Goal: Task Accomplishment & Management: Use online tool/utility

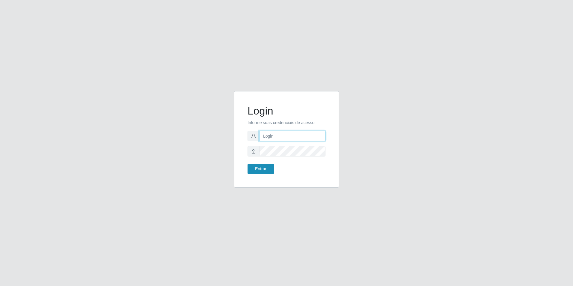
type input "[EMAIL_ADDRESS][DOMAIN_NAME]"
click at [270, 170] on button "Entrar" at bounding box center [261, 169] width 26 height 10
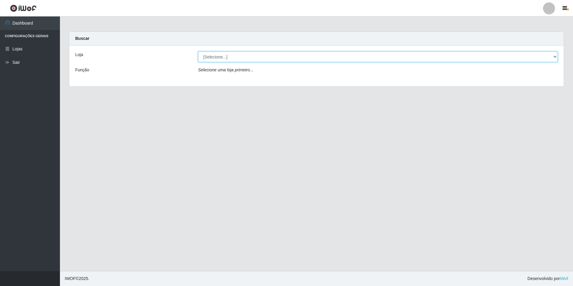
click at [555, 58] on select "[Selecione...] Extrabom - Loja 57 Anchieta" at bounding box center [378, 57] width 360 height 10
select select "470"
click at [198, 52] on select "[Selecione...] Extrabom - Loja 57 Anchieta" at bounding box center [378, 57] width 360 height 10
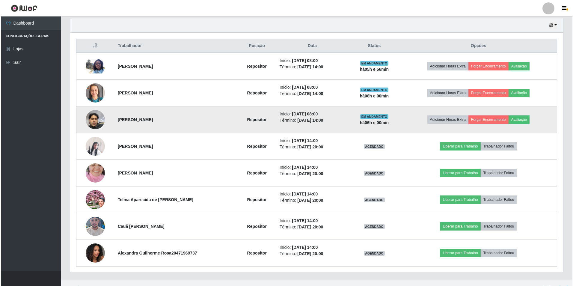
scroll to position [180, 0]
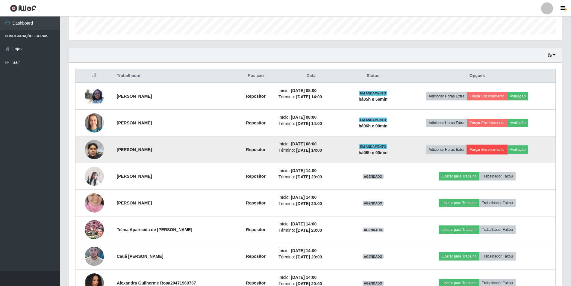
click at [484, 146] on button "Forçar Encerramento" at bounding box center [487, 149] width 40 height 8
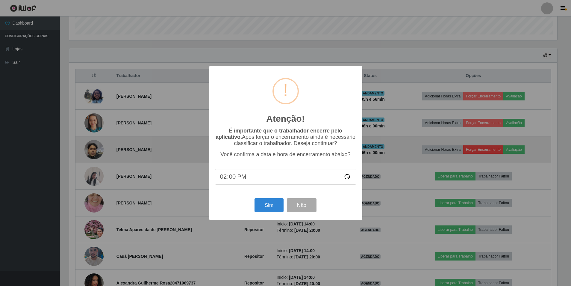
scroll to position [124, 490]
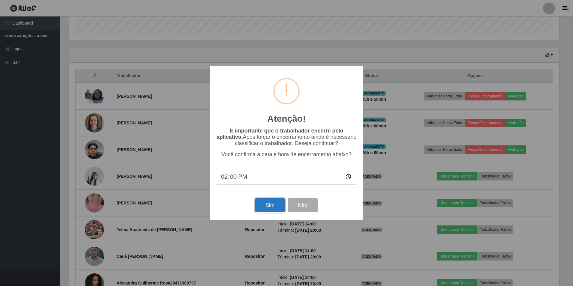
click at [271, 207] on button "Sim" at bounding box center [269, 205] width 29 height 14
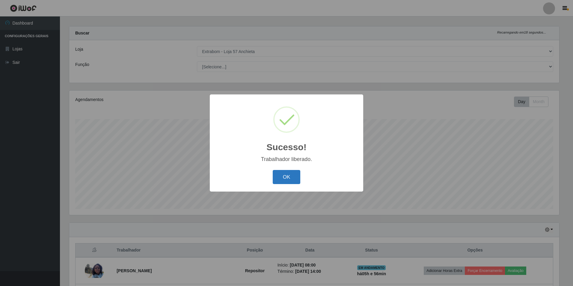
click at [281, 171] on button "OK" at bounding box center [287, 177] width 28 height 14
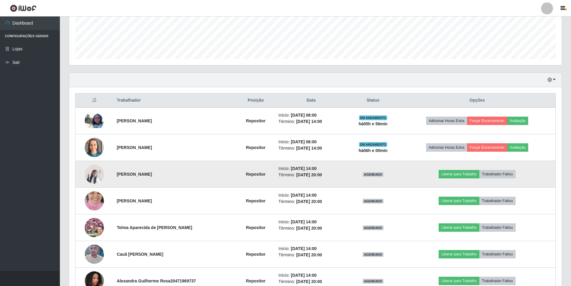
scroll to position [192, 0]
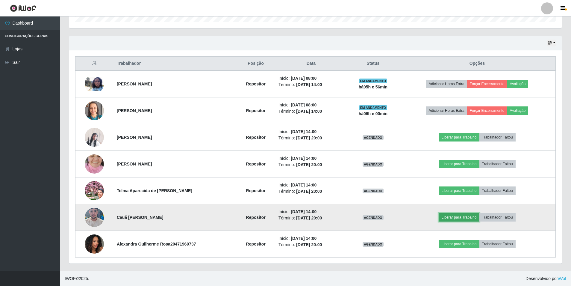
click at [454, 218] on button "Liberar para Trabalho" at bounding box center [459, 217] width 40 height 8
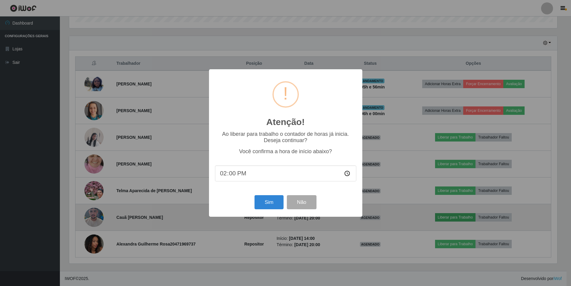
scroll to position [124, 490]
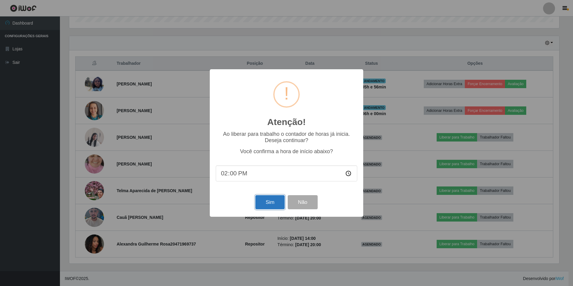
click at [263, 205] on button "Sim" at bounding box center [269, 202] width 29 height 14
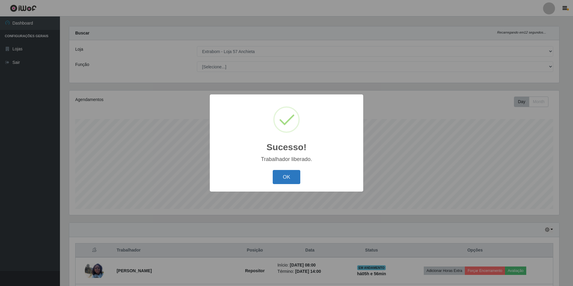
click at [295, 180] on button "OK" at bounding box center [287, 177] width 28 height 14
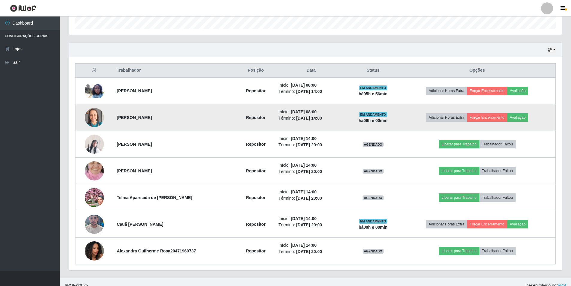
scroll to position [192, 0]
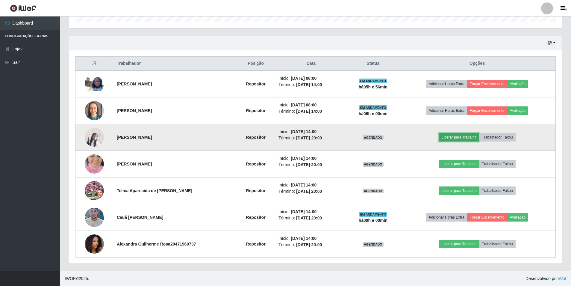
click at [456, 137] on button "Liberar para Trabalho" at bounding box center [459, 137] width 40 height 8
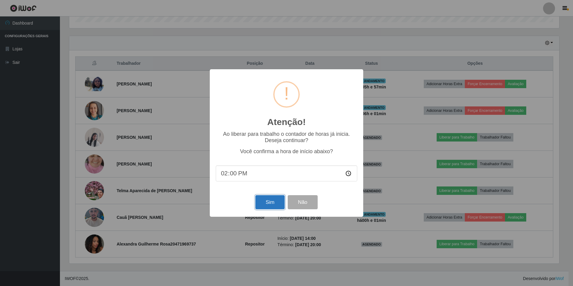
click at [280, 203] on button "Sim" at bounding box center [269, 202] width 29 height 14
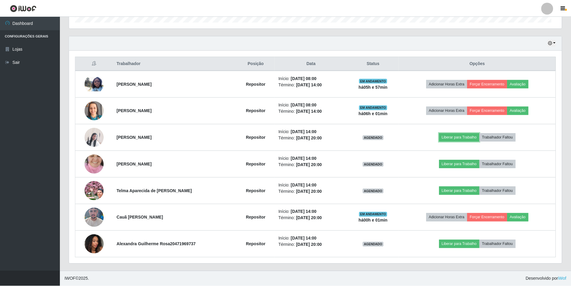
scroll to position [0, 0]
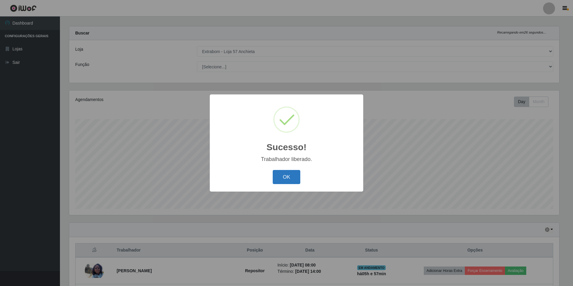
click at [293, 177] on button "OK" at bounding box center [287, 177] width 28 height 14
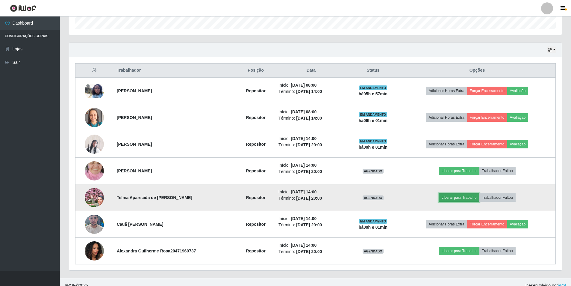
click at [458, 193] on button "Liberar para Trabalho" at bounding box center [459, 197] width 40 height 8
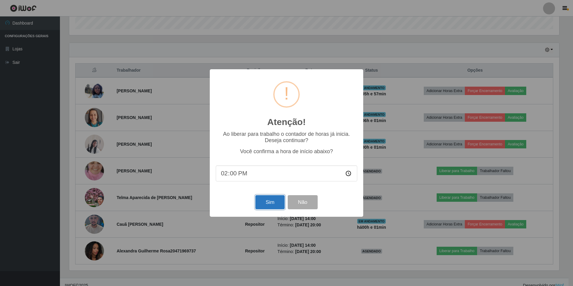
click at [265, 206] on button "Sim" at bounding box center [269, 202] width 29 height 14
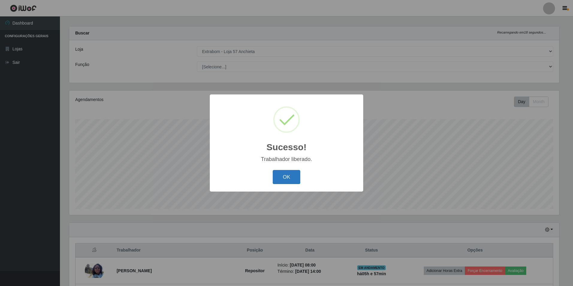
click at [286, 182] on button "OK" at bounding box center [287, 177] width 28 height 14
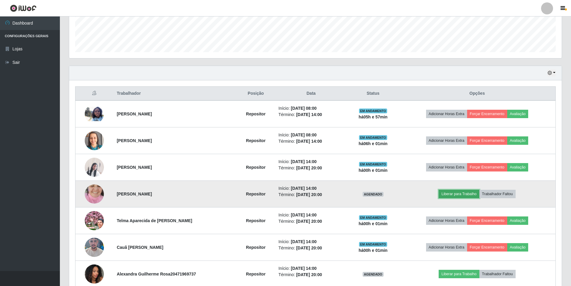
click at [458, 192] on button "Liberar para Trabalho" at bounding box center [459, 194] width 40 height 8
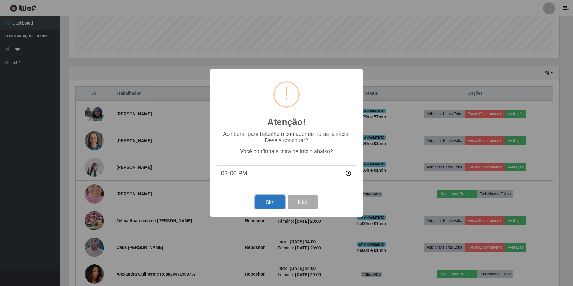
click at [260, 204] on button "Sim" at bounding box center [269, 202] width 29 height 14
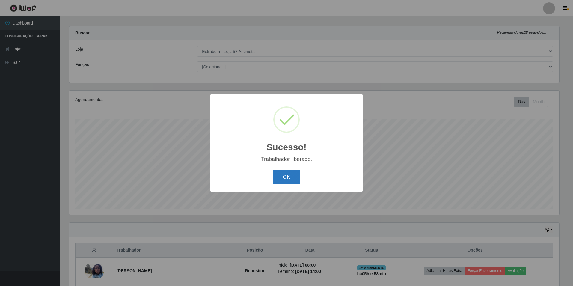
click at [275, 176] on button "OK" at bounding box center [287, 177] width 28 height 14
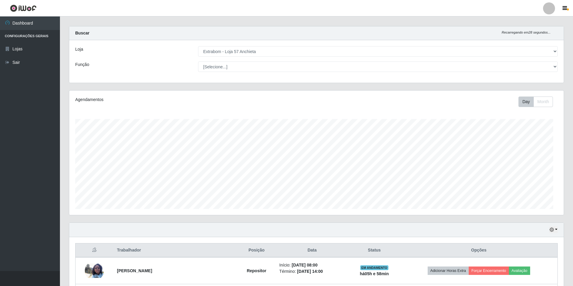
scroll to position [124, 493]
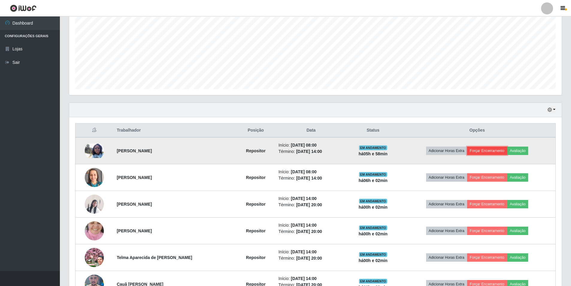
click at [485, 150] on button "Forçar Encerramento" at bounding box center [487, 151] width 40 height 8
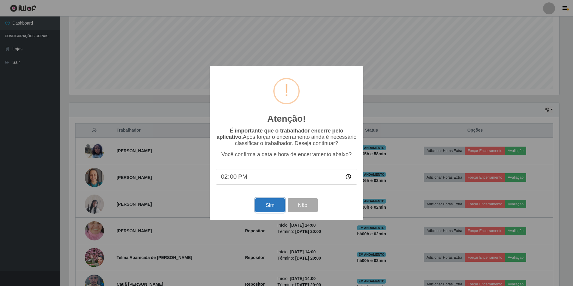
click at [263, 206] on button "Sim" at bounding box center [269, 205] width 29 height 14
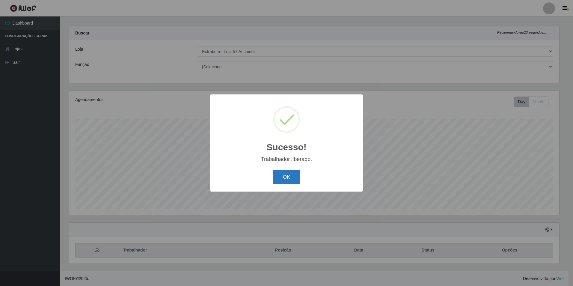
click at [280, 176] on button "OK" at bounding box center [287, 177] width 28 height 14
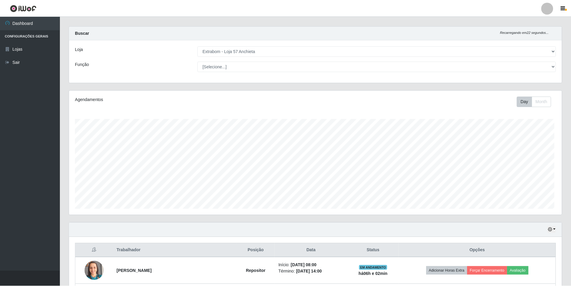
scroll to position [124, 493]
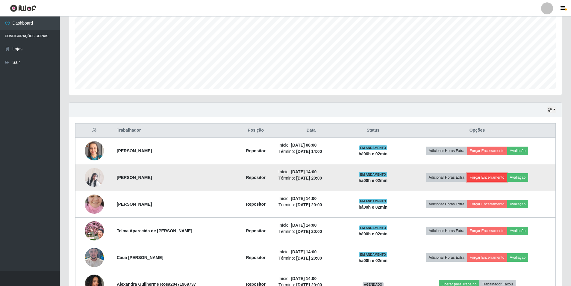
click at [498, 177] on button "Forçar Encerramento" at bounding box center [487, 177] width 40 height 8
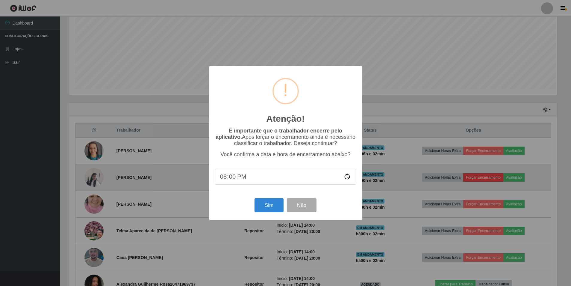
scroll to position [124, 490]
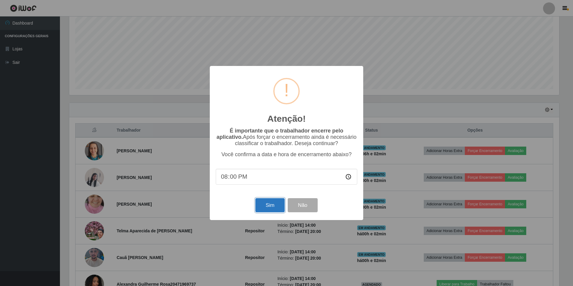
click at [262, 205] on button "Sim" at bounding box center [269, 205] width 29 height 14
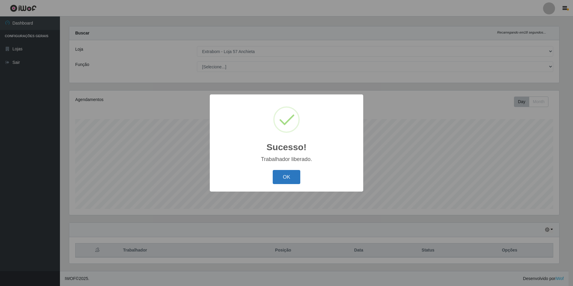
scroll to position [299542, 299177]
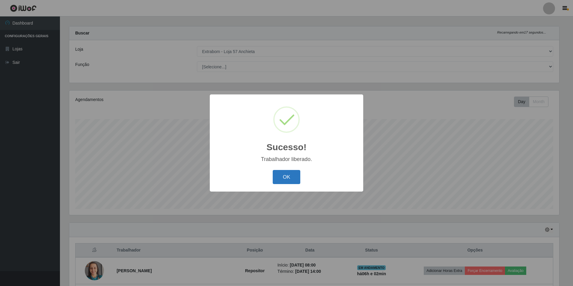
click at [276, 179] on button "OK" at bounding box center [287, 177] width 28 height 14
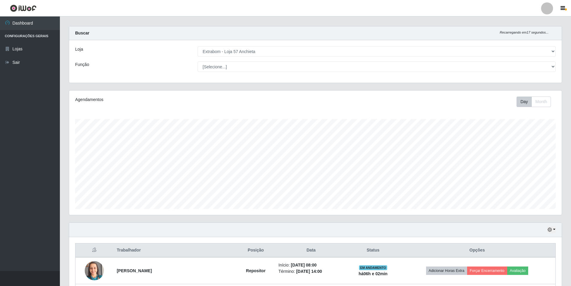
scroll to position [299542, 299174]
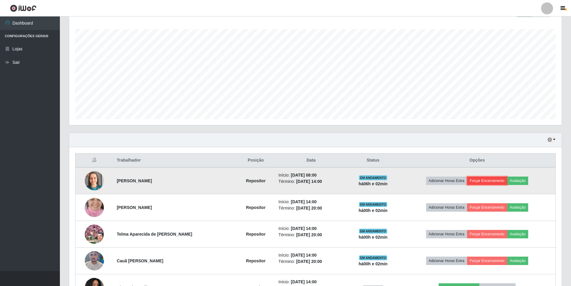
click at [486, 179] on button "Forçar Encerramento" at bounding box center [487, 181] width 40 height 8
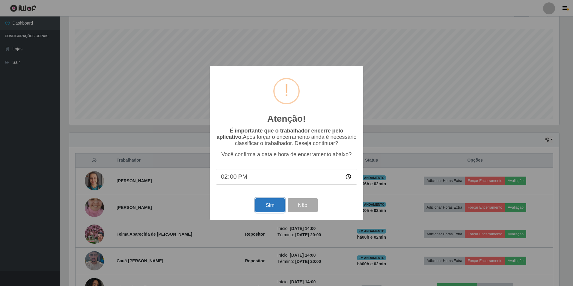
click at [261, 203] on button "Sim" at bounding box center [269, 205] width 29 height 14
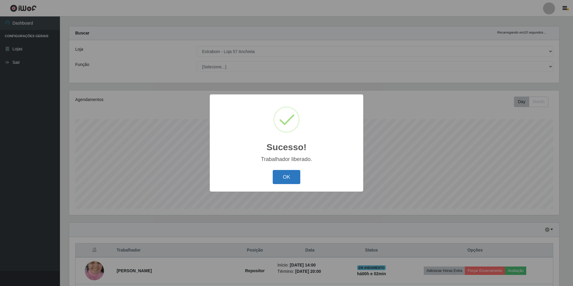
click at [279, 180] on button "OK" at bounding box center [287, 177] width 28 height 14
